Goal: Task Accomplishment & Management: Manage account settings

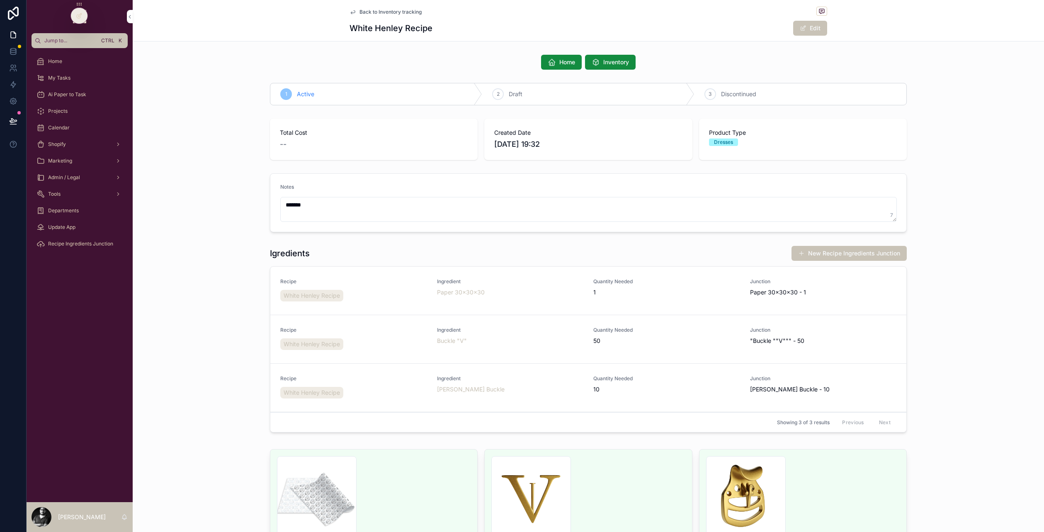
scroll to position [151, 0]
click at [561, 63] on span "Home" at bounding box center [567, 62] width 16 height 8
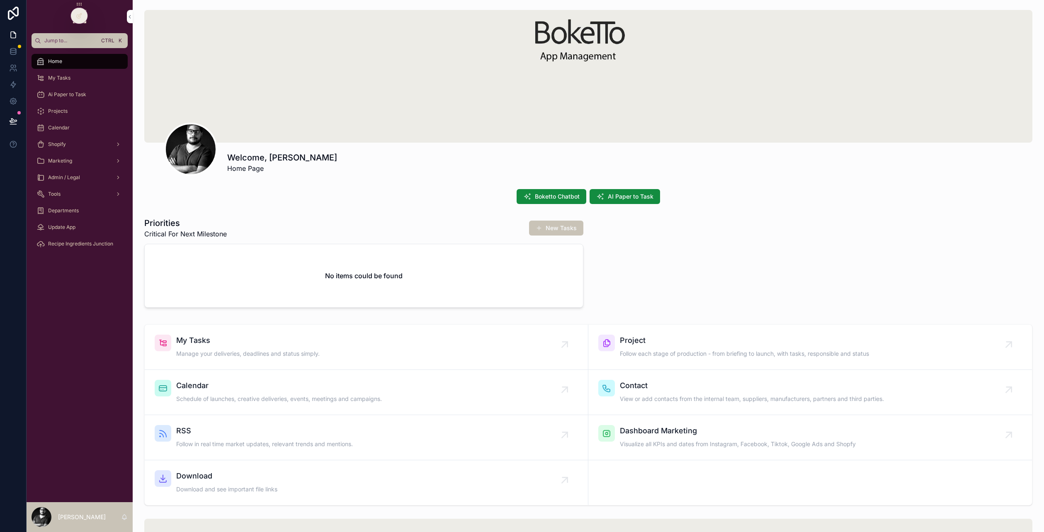
click at [72, 141] on div "Shopify" at bounding box center [79, 144] width 86 height 13
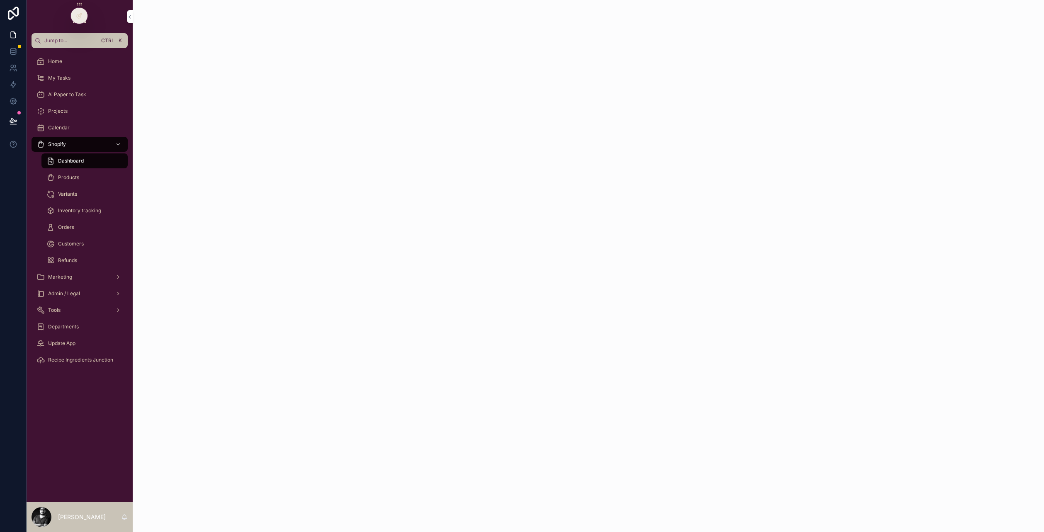
click at [82, 209] on span "Inventory tracking" at bounding box center [79, 210] width 43 height 7
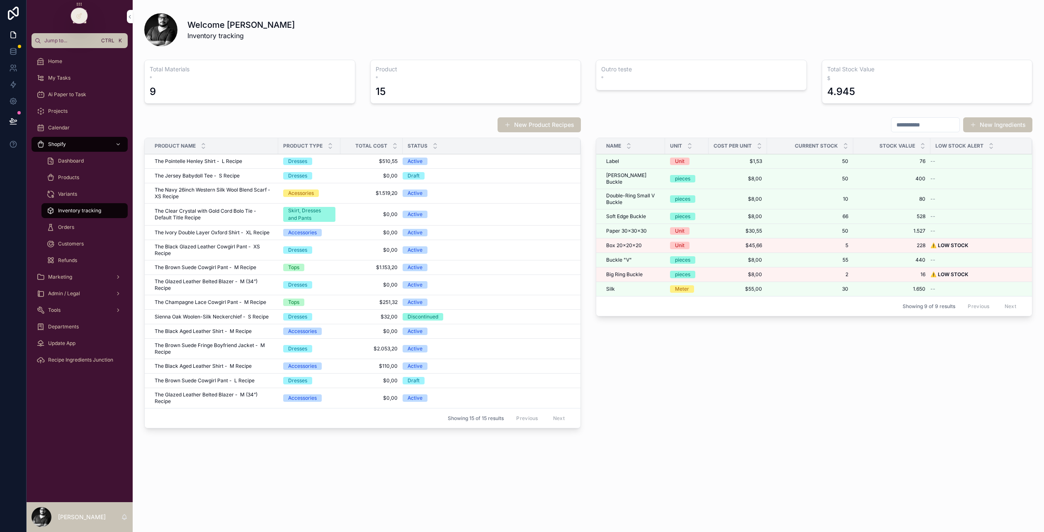
click at [213, 171] on td "The Jersey Babydoll Tee - S Recipe The Jersey Babydoll Tee - S Recipe" at bounding box center [211, 176] width 133 height 15
click at [205, 160] on span "The Pointelle Henley Shirt - L Recipe" at bounding box center [198, 161] width 87 height 7
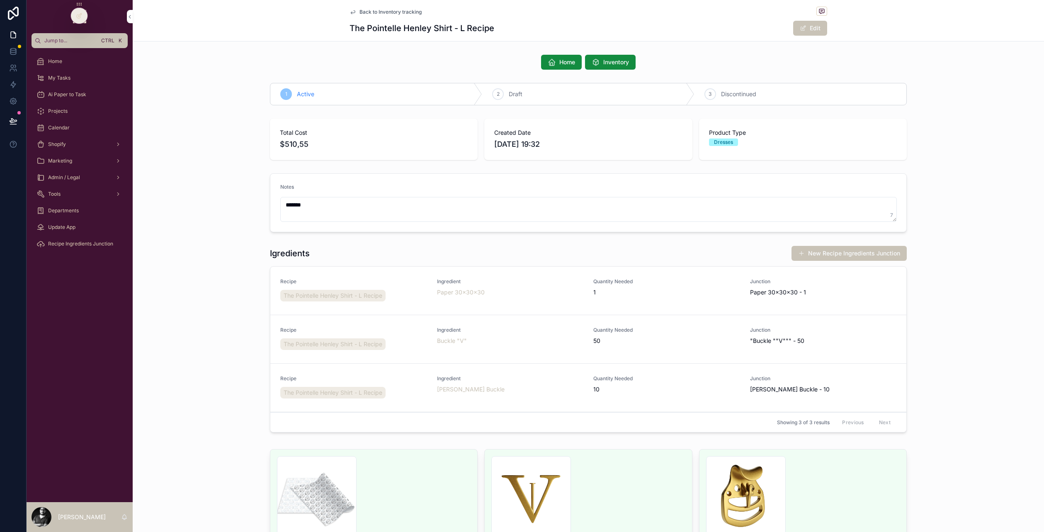
click at [85, 16] on div at bounding box center [79, 16] width 17 height 16
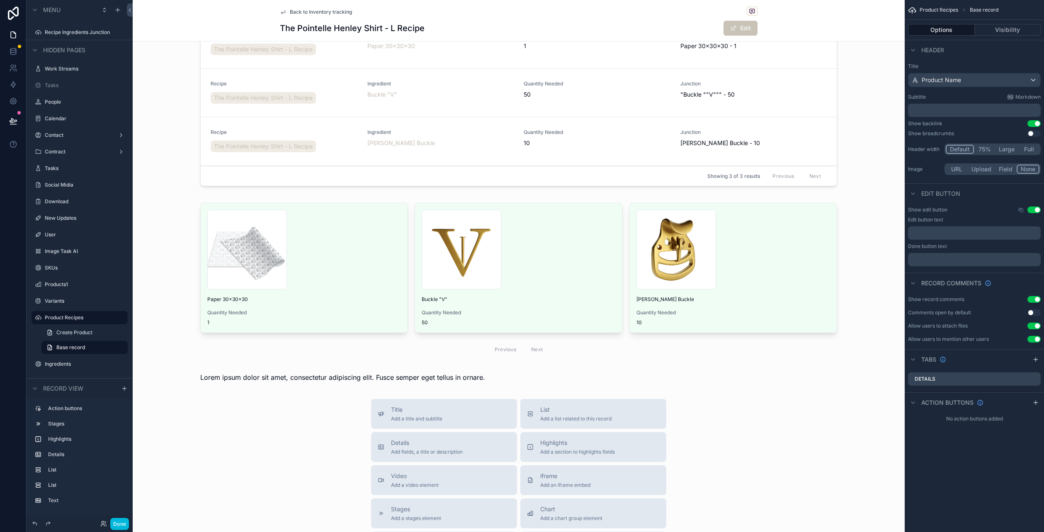
scroll to position [373, 0]
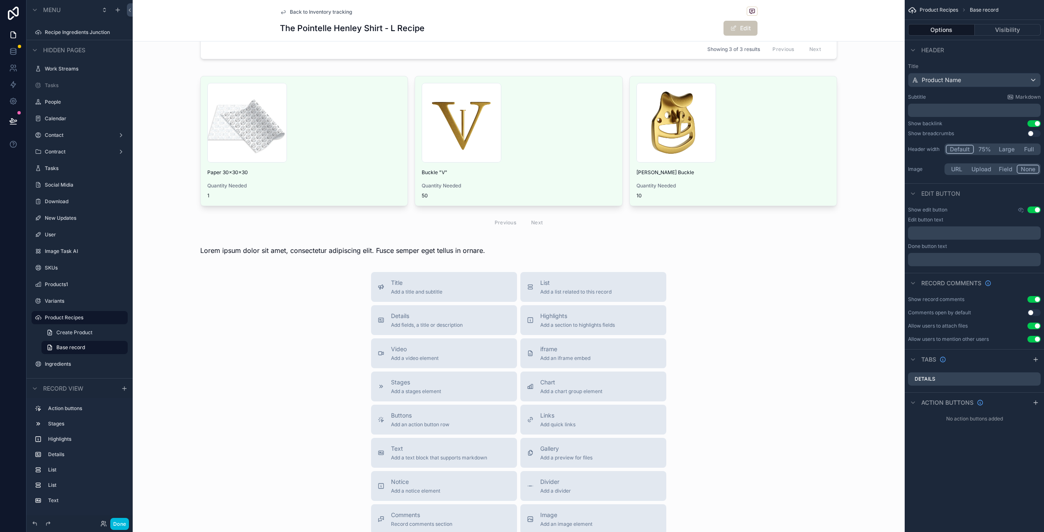
click at [555, 248] on div "scrollable content" at bounding box center [519, 250] width 772 height 17
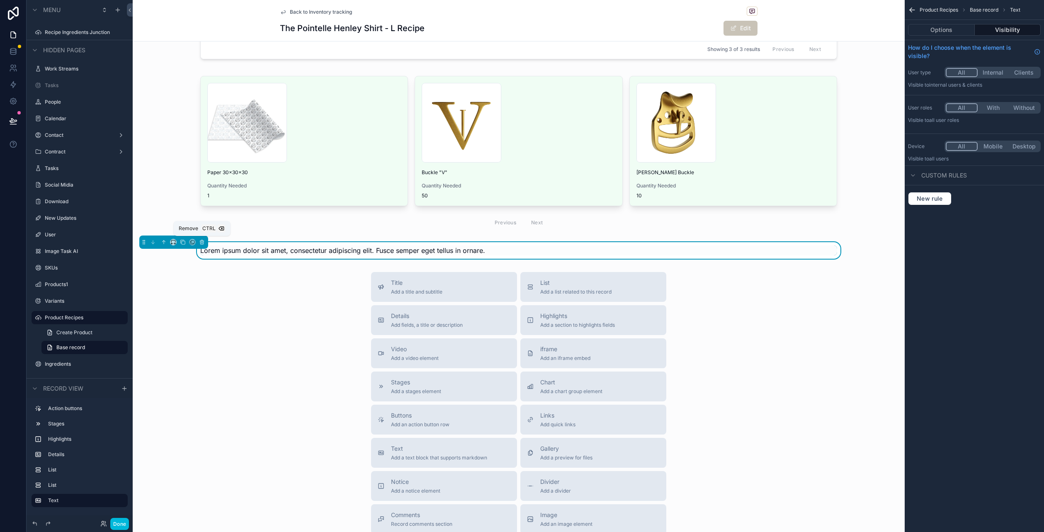
click at [201, 239] on icon "scrollable content" at bounding box center [202, 242] width 6 height 6
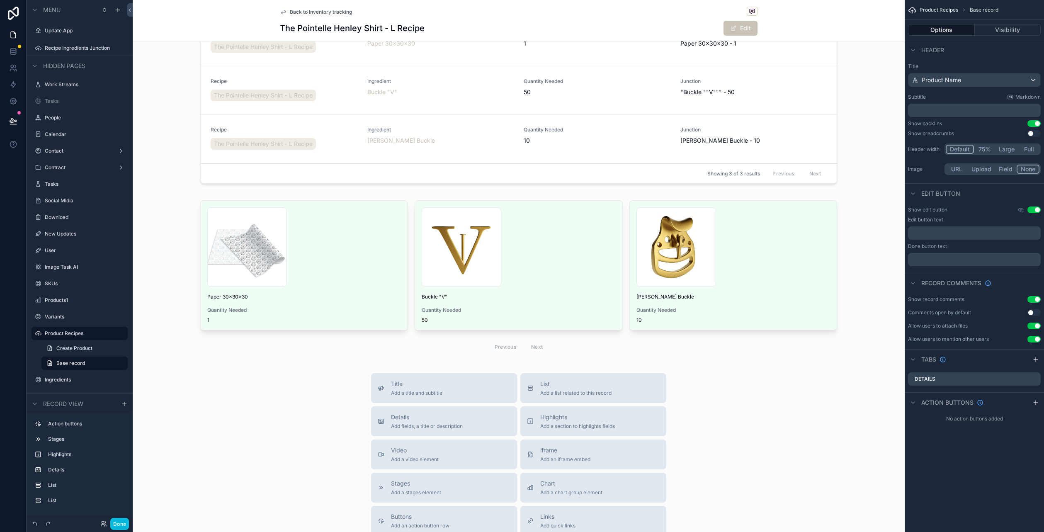
scroll to position [83, 0]
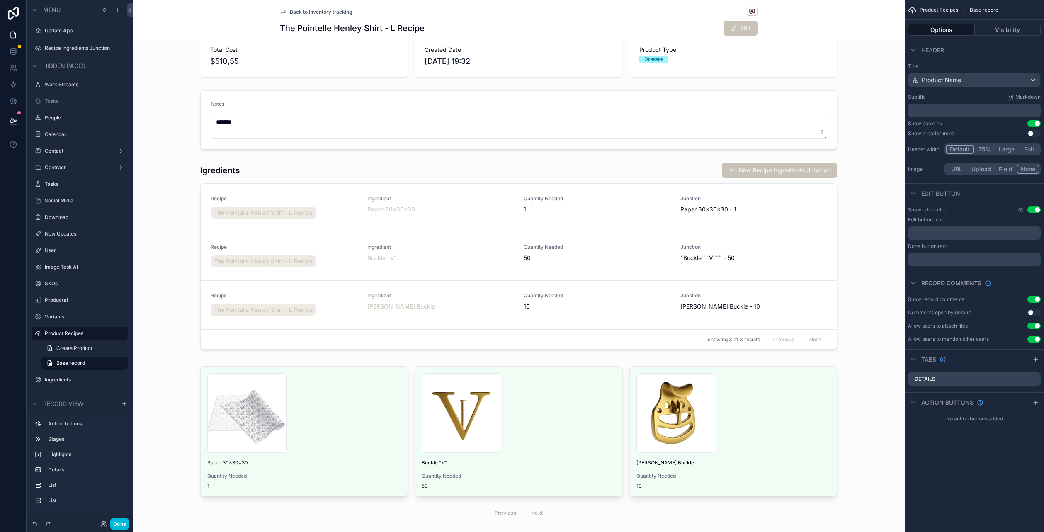
click at [114, 522] on button "Done" at bounding box center [119, 524] width 19 height 12
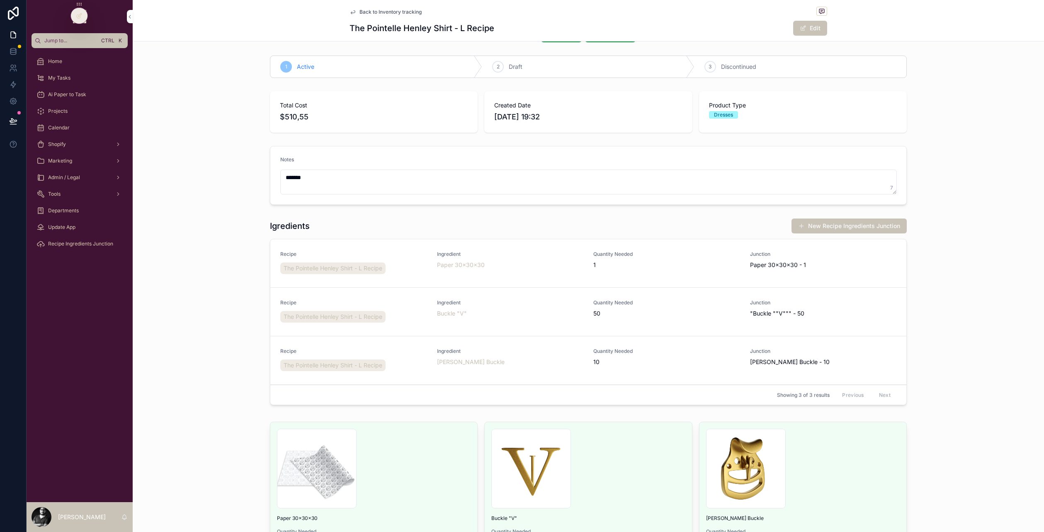
scroll to position [0, 0]
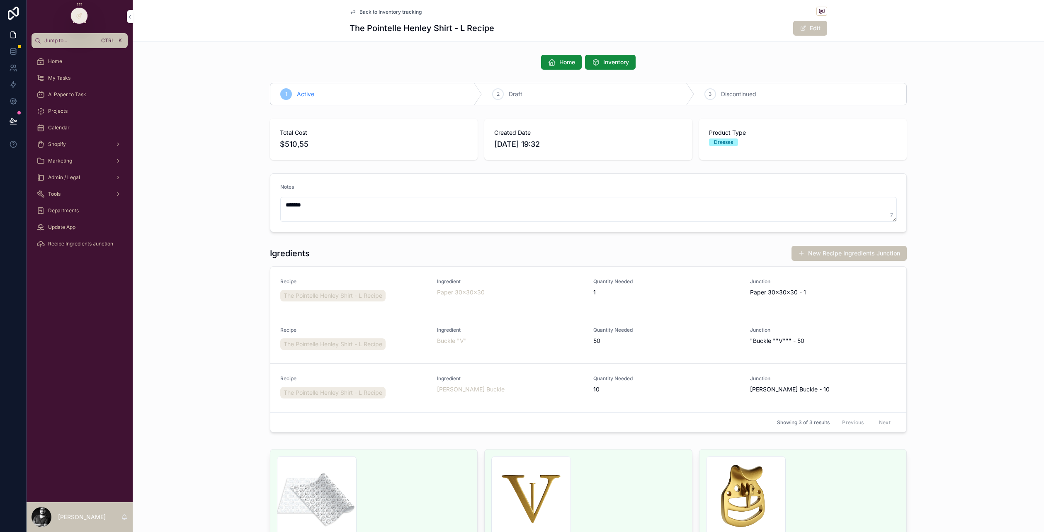
click at [603, 59] on span "Inventory" at bounding box center [616, 62] width 26 height 8
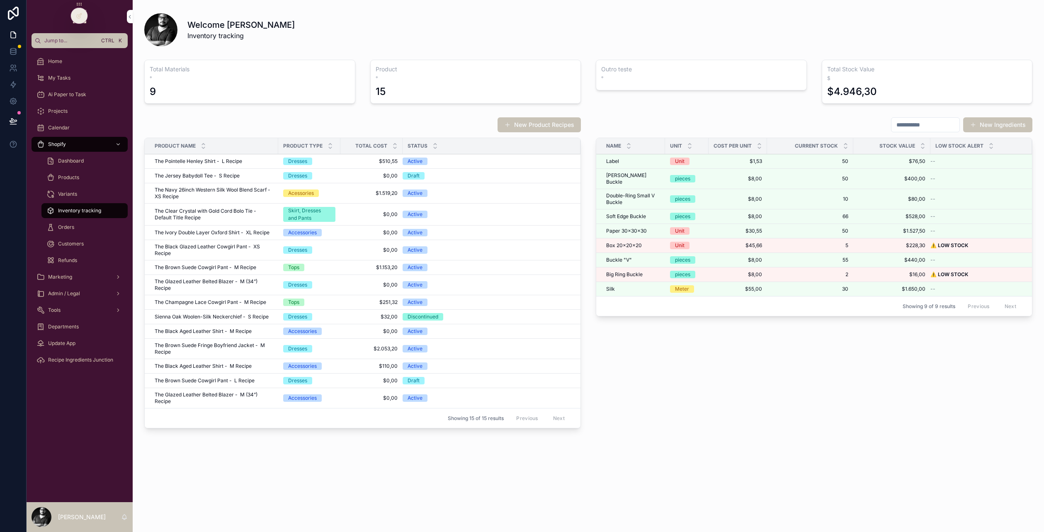
click at [643, 403] on div "New Ingredients Name Unit Cost Per Unit Current Stock Stock Value Low Stock Ale…" at bounding box center [814, 274] width 446 height 321
click at [634, 413] on div "New Ingredients Name Unit Cost Per Unit Current Stock Stock Value Low Stock Ale…" at bounding box center [814, 274] width 446 height 321
